Goal: Book appointment/travel/reservation

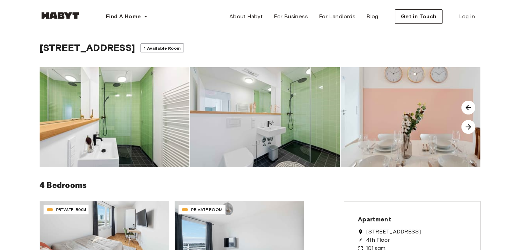
scroll to position [12, 0]
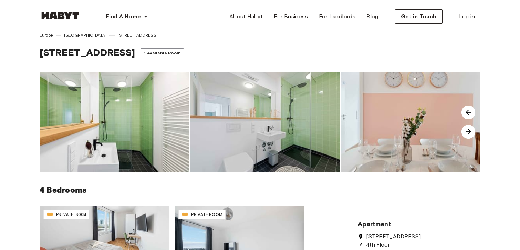
click at [166, 53] on span "1 Available Room" at bounding box center [162, 52] width 37 height 5
click at [460, 17] on span "Log in" at bounding box center [467, 16] width 16 height 8
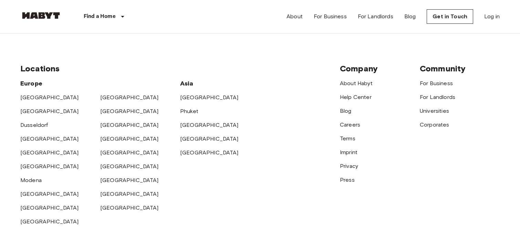
scroll to position [148, 0]
click at [108, 179] on link "[GEOGRAPHIC_DATA]" at bounding box center [129, 179] width 59 height 7
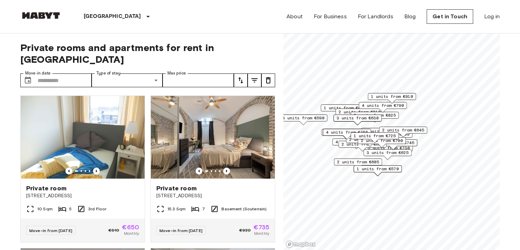
scroll to position [4, 0]
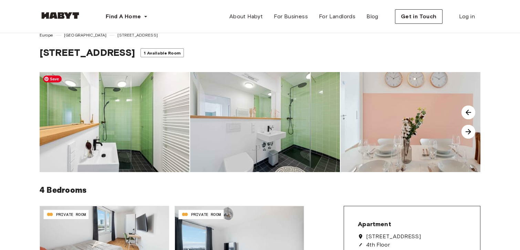
click at [125, 104] on img at bounding box center [115, 122] width 150 height 100
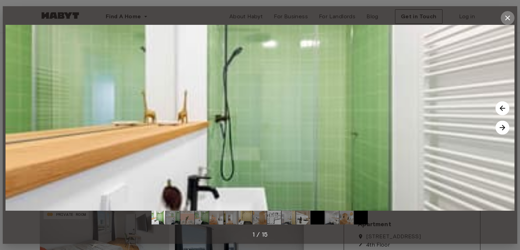
click at [504, 18] on icon "button" at bounding box center [507, 18] width 8 height 8
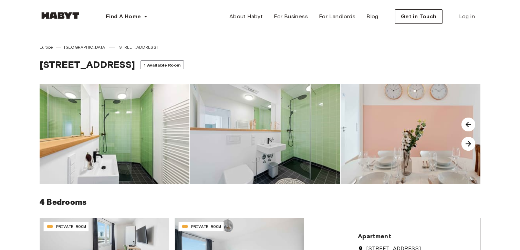
click at [99, 64] on span "[STREET_ADDRESS]" at bounding box center [87, 65] width 95 height 12
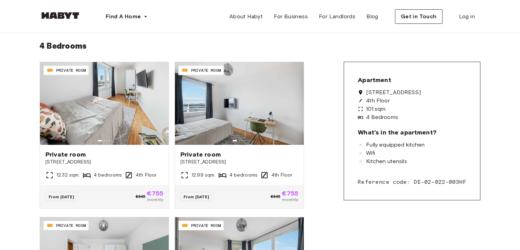
scroll to position [156, 0]
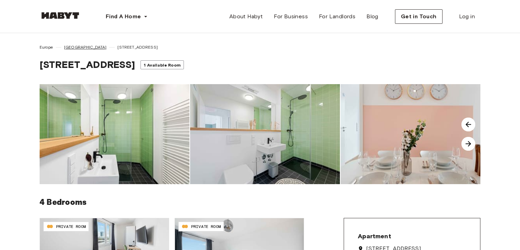
click at [68, 46] on span "[GEOGRAPHIC_DATA]" at bounding box center [85, 47] width 43 height 6
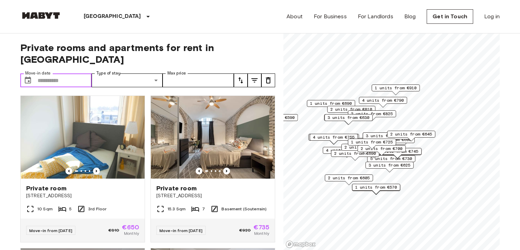
click at [65, 73] on input "Move-in date" at bounding box center [65, 80] width 54 height 14
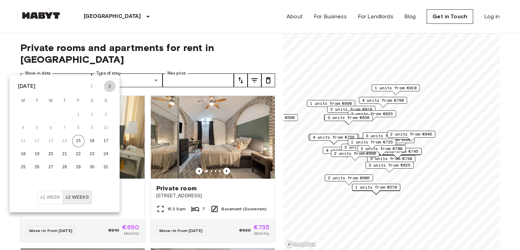
click at [108, 88] on icon "Next month" at bounding box center [110, 86] width 8 height 8
click at [48, 114] on button "1" at bounding box center [51, 114] width 12 height 12
type input "**********"
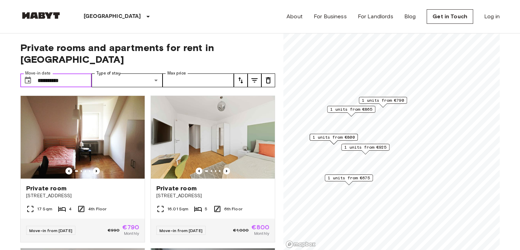
click at [350, 138] on span "1 units from €800" at bounding box center [334, 137] width 42 height 6
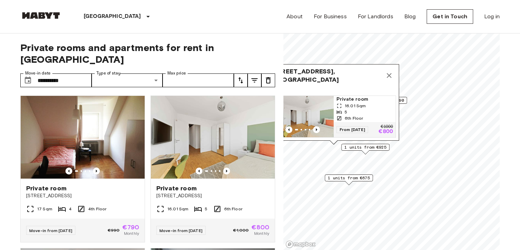
click at [390, 74] on icon "Map marker" at bounding box center [389, 75] width 8 height 8
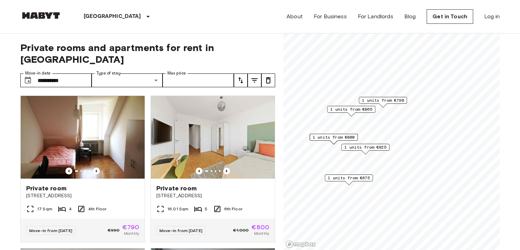
click at [393, 98] on span "1 units from €790" at bounding box center [383, 100] width 42 height 6
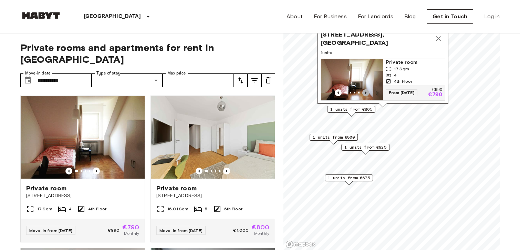
click at [365, 92] on icon "Previous image" at bounding box center [365, 92] width 1 height 3
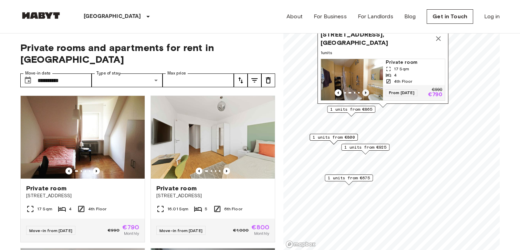
click at [365, 92] on icon "Previous image" at bounding box center [365, 92] width 1 height 3
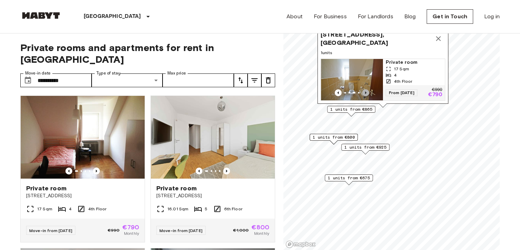
click at [365, 92] on icon "Previous image" at bounding box center [365, 92] width 1 height 3
